Goal: Task Accomplishment & Management: Manage account settings

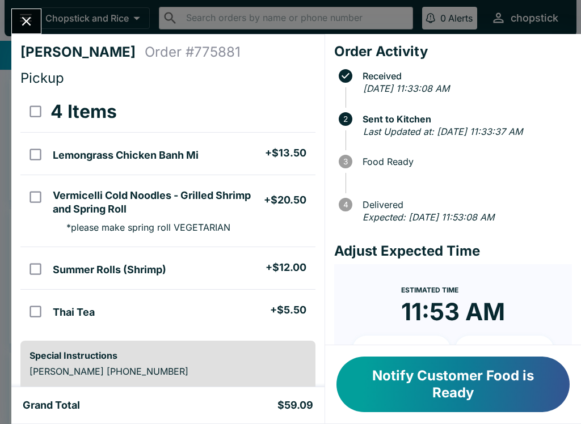
click at [15, 23] on button "Close" at bounding box center [26, 21] width 29 height 24
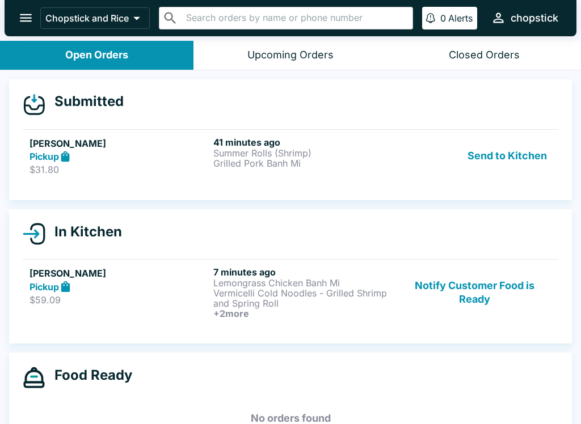
click at [507, 155] on button "Send to Kitchen" at bounding box center [507, 156] width 88 height 39
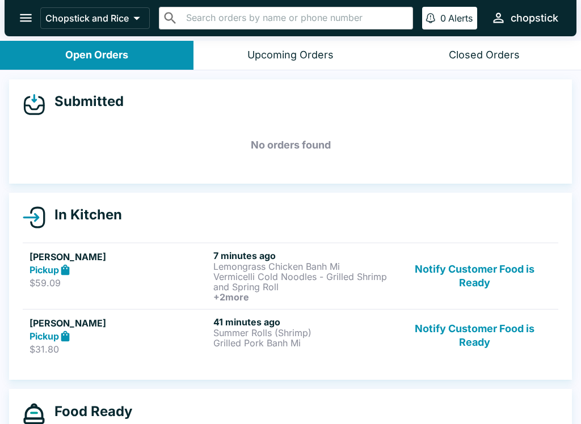
click at [211, 260] on div "[PERSON_NAME] Pickup $59.09 7 minutes ago Lemongrass Chicken Banh Mi Vermicelli…" at bounding box center [290, 276] width 522 height 52
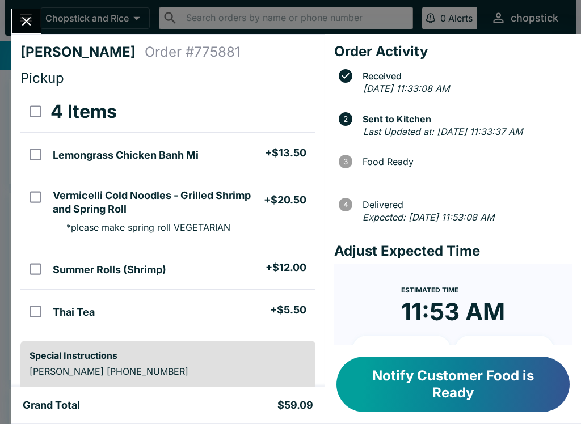
click at [27, 22] on icon "Close" at bounding box center [26, 21] width 9 height 9
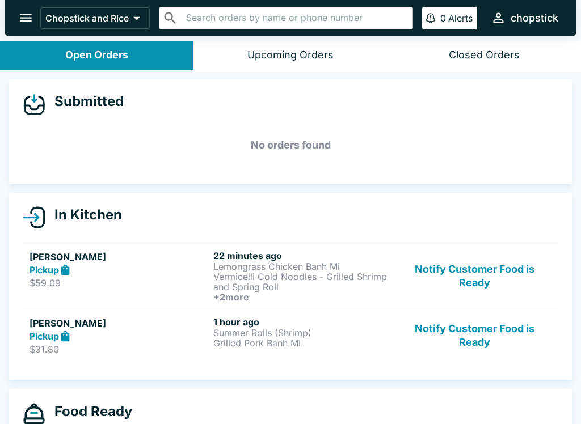
click at [479, 324] on button "Notify Customer Food is Ready" at bounding box center [474, 335] width 154 height 39
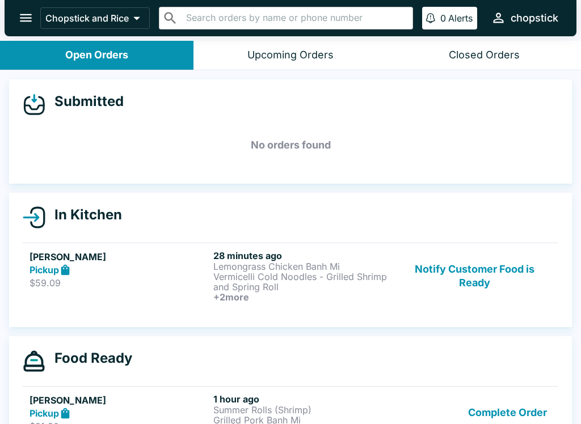
click at [476, 268] on button "Notify Customer Food is Ready" at bounding box center [474, 276] width 154 height 52
